Goal: Task Accomplishment & Management: Manage account settings

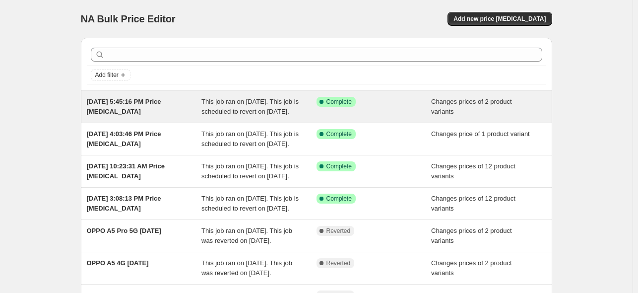
click at [182, 109] on div "[DATE] 5:45:16 PM Price [MEDICAL_DATA]" at bounding box center [144, 107] width 115 height 20
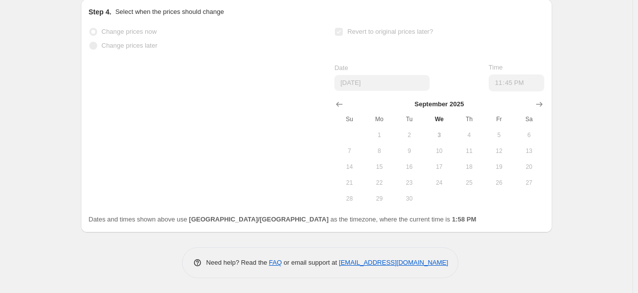
scroll to position [413, 0]
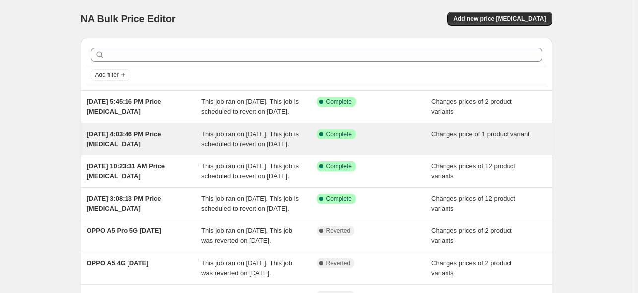
click at [171, 149] on div "[DATE] 4:03:46 PM Price [MEDICAL_DATA]" at bounding box center [144, 139] width 115 height 20
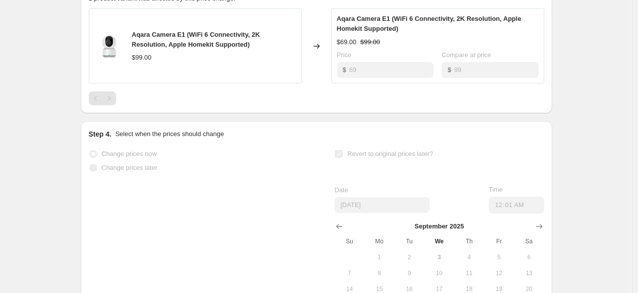
scroll to position [397, 0]
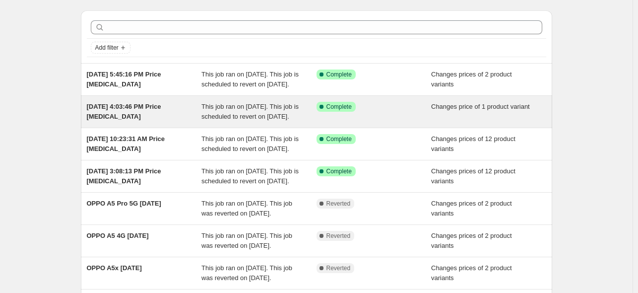
scroll to position [50, 0]
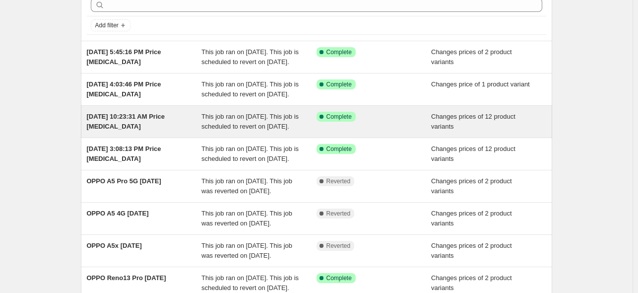
click at [136, 131] on div "[DATE] 10:23:31 AM Price [MEDICAL_DATA]" at bounding box center [144, 122] width 115 height 20
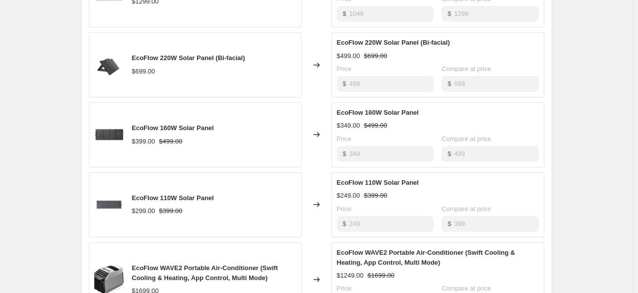
scroll to position [695, 0]
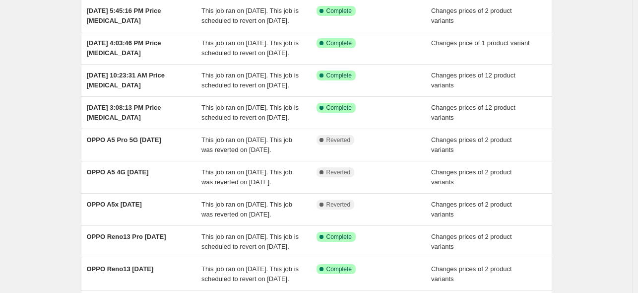
scroll to position [99, 0]
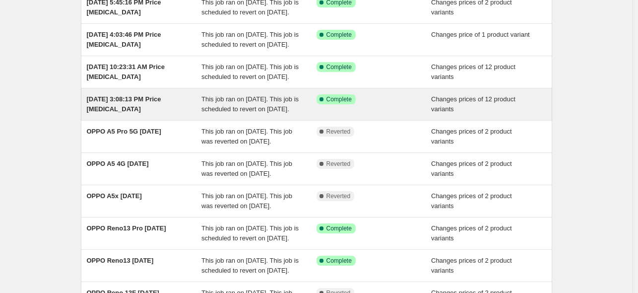
click at [142, 114] on div "[DATE] 3:08:13 PM Price [MEDICAL_DATA]" at bounding box center [144, 104] width 115 height 20
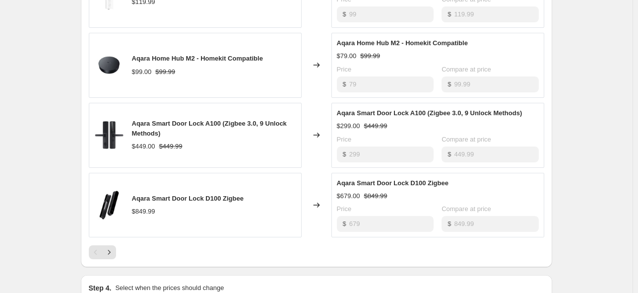
scroll to position [546, 0]
